Goal: Find specific page/section: Find specific page/section

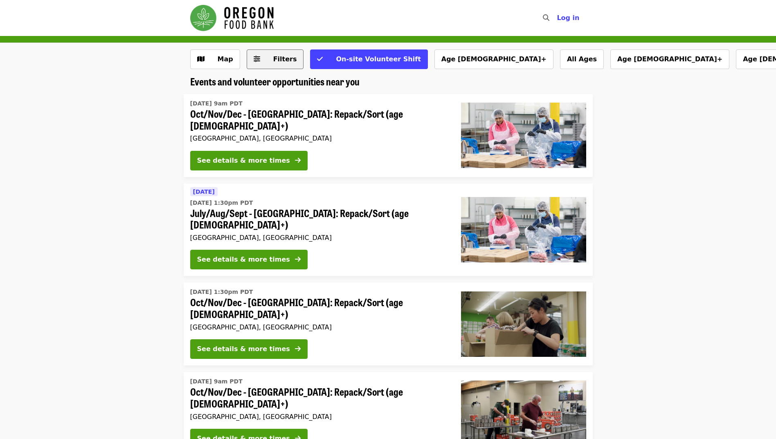
click at [270, 62] on span "Filters" at bounding box center [281, 59] width 32 height 10
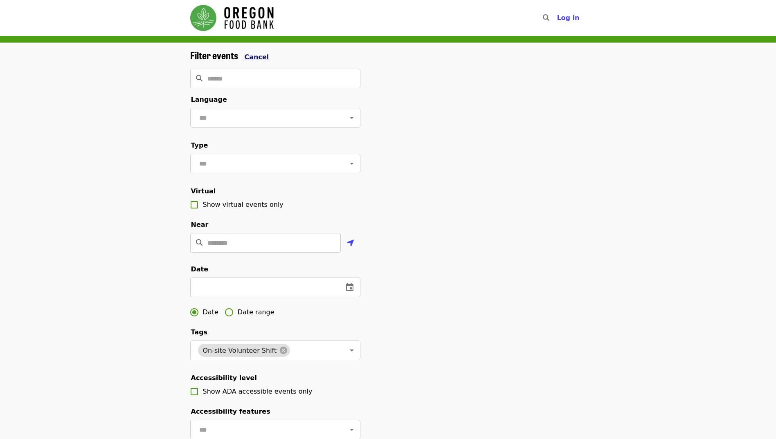
click at [249, 56] on span "Cancel" at bounding box center [257, 57] width 25 height 8
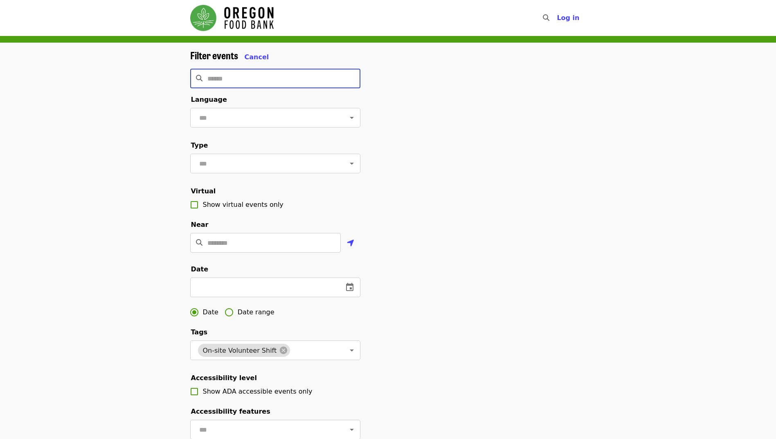
click at [247, 84] on input "Search" at bounding box center [283, 79] width 153 height 20
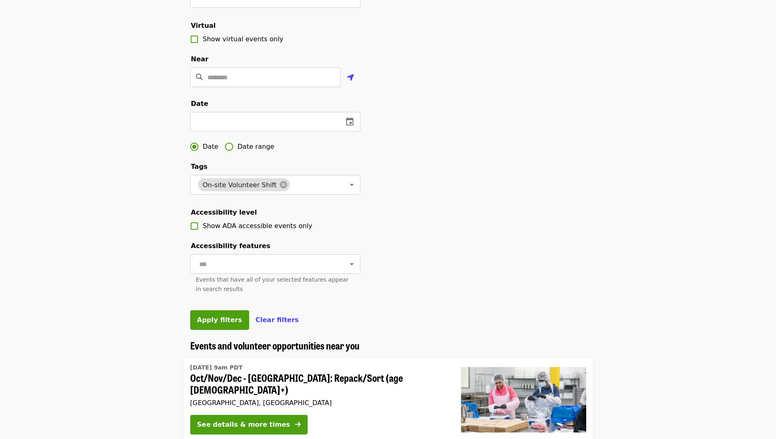
scroll to position [164, 0]
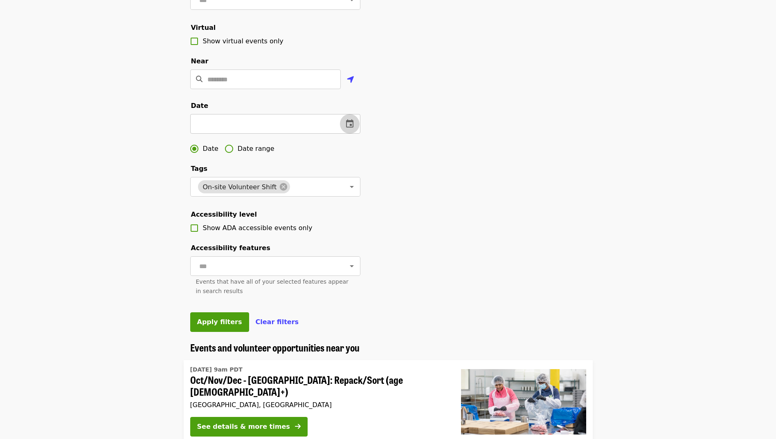
click at [345, 129] on icon "change date" at bounding box center [350, 124] width 10 height 10
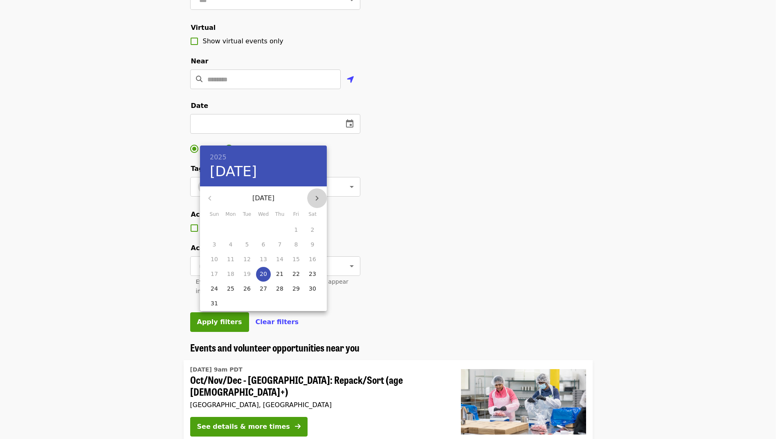
click at [319, 196] on icon "button" at bounding box center [317, 198] width 10 height 10
click at [229, 230] on p "1" at bounding box center [231, 230] width 4 height 8
type input "**********"
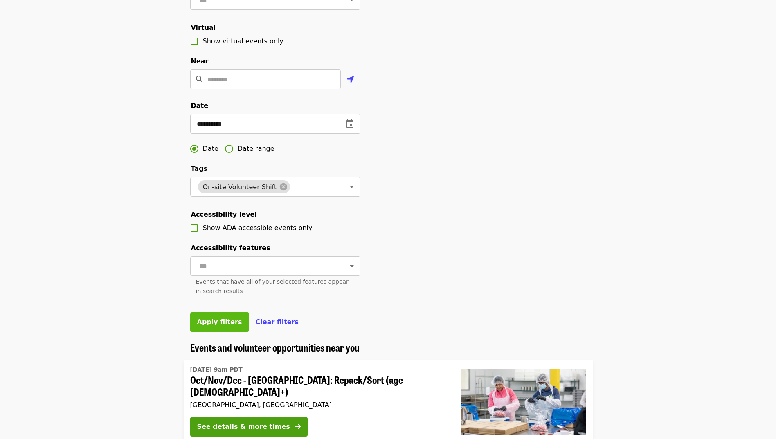
click at [213, 332] on button "Apply filters" at bounding box center [219, 322] width 59 height 20
